Goal: Transaction & Acquisition: Subscribe to service/newsletter

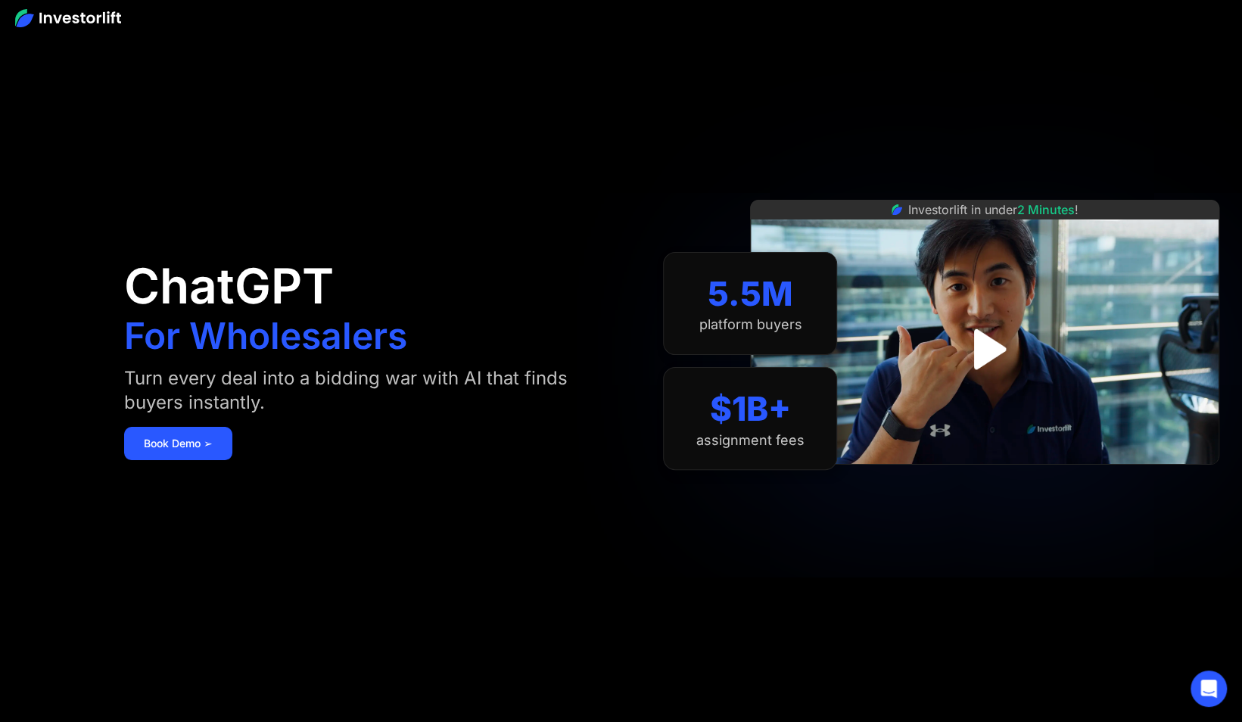
click at [273, 146] on div "ChatGPT For Wholesalers Turn every deal into a bidding war with AI that finds b…" at bounding box center [367, 360] width 486 height 631
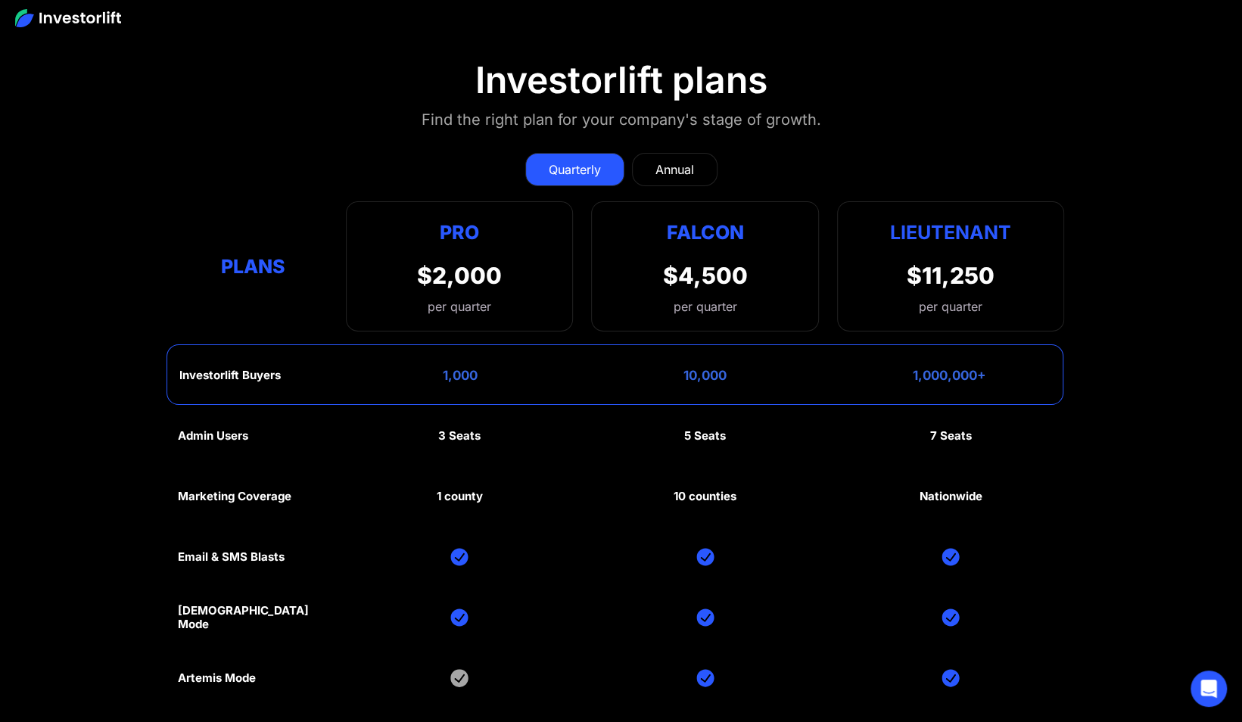
scroll to position [7158, 0]
click at [685, 160] on div "Annual" at bounding box center [674, 169] width 39 height 18
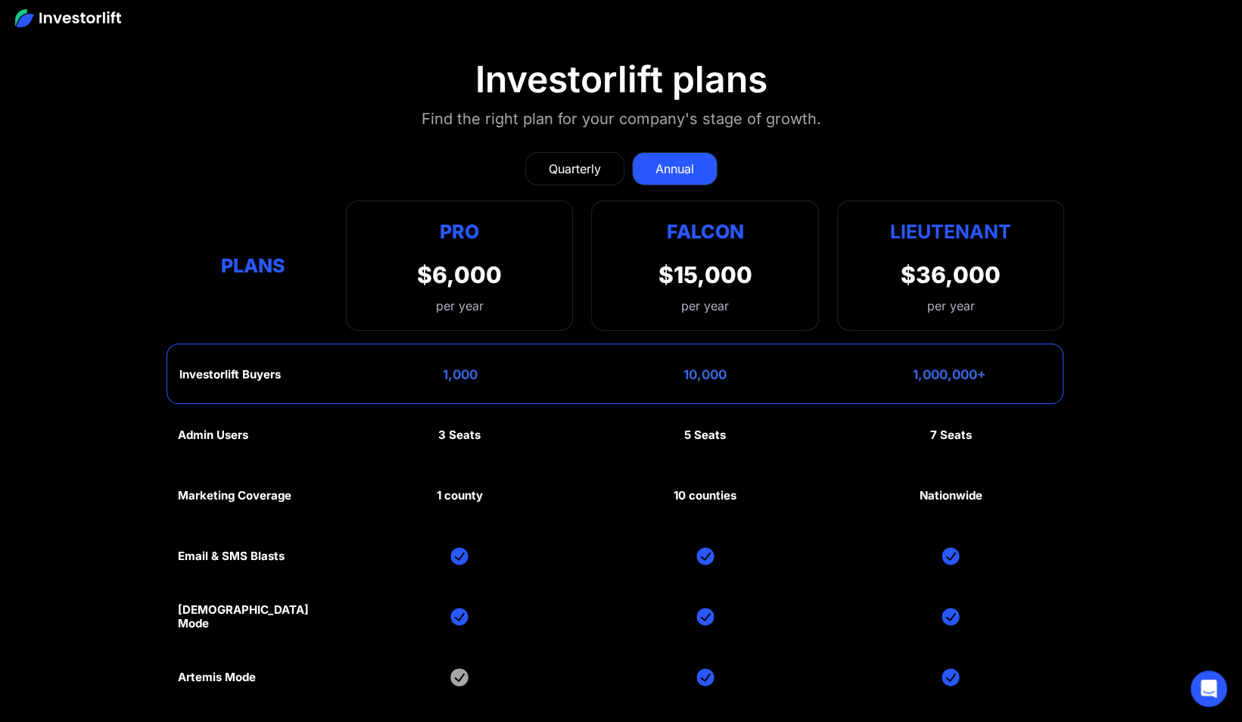
click at [580, 160] on div "Quarterly" at bounding box center [575, 169] width 52 height 18
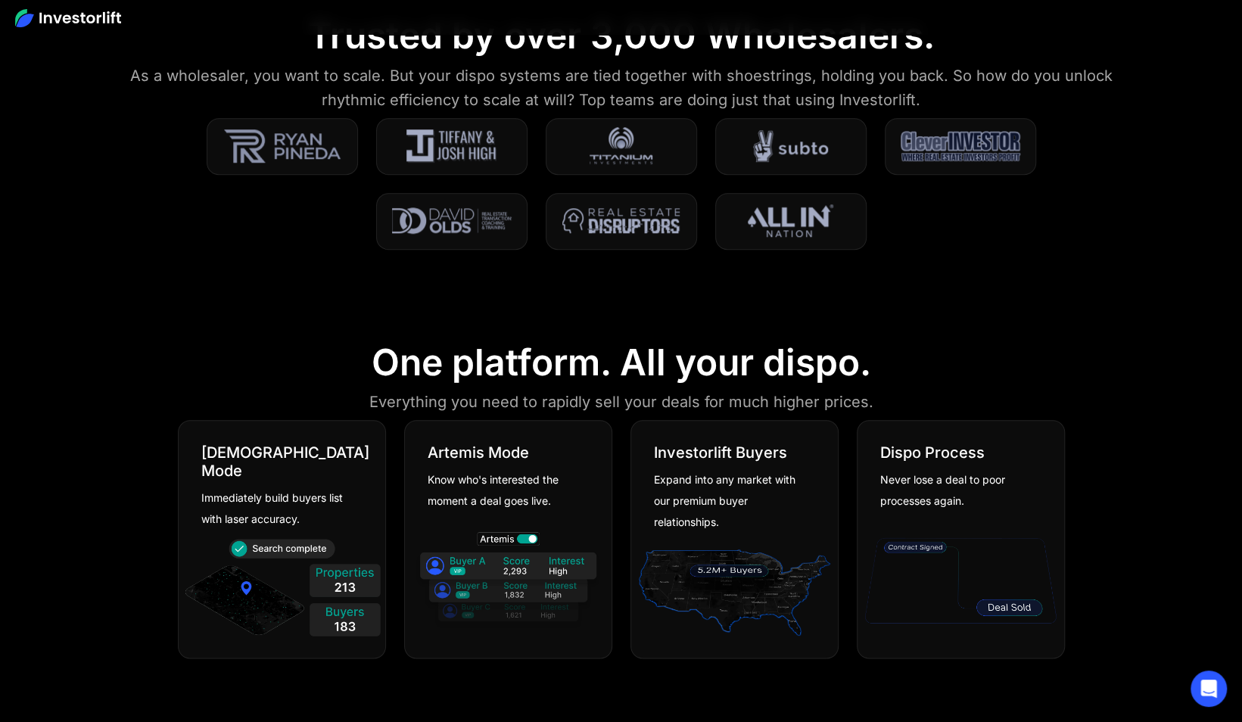
scroll to position [0, 0]
